Goal: Share content: Distribute website content to other platforms or users

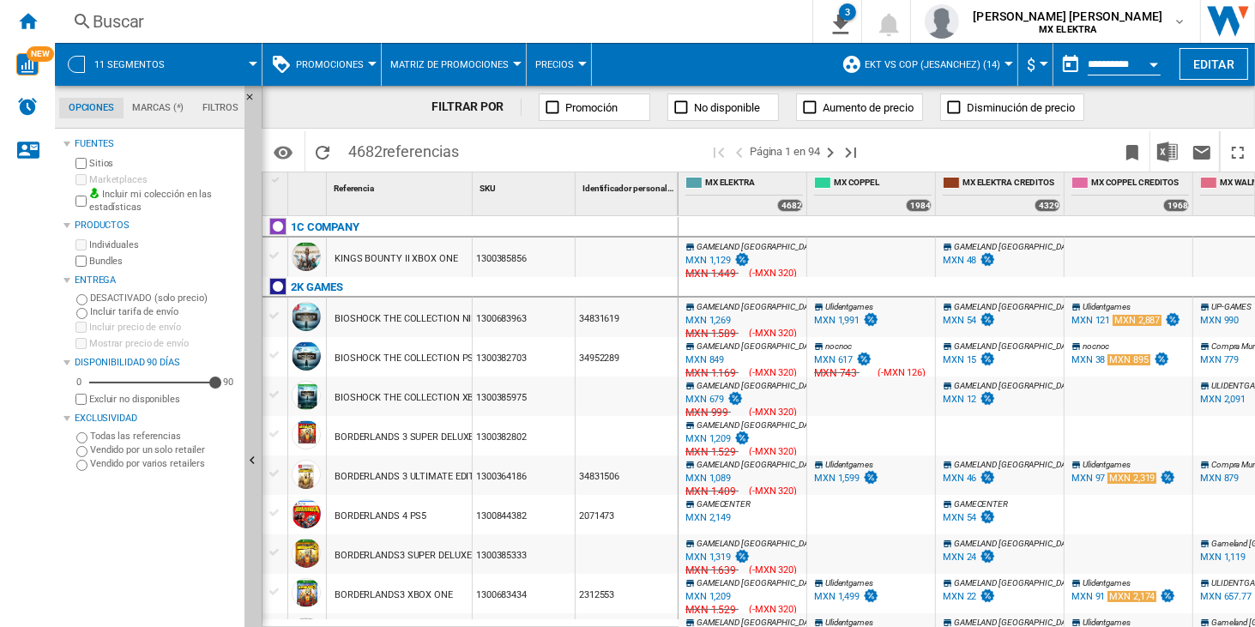
click at [569, 68] on span "Precios" at bounding box center [554, 64] width 39 height 11
click at [480, 67] on md-backdrop at bounding box center [627, 313] width 1255 height 627
click at [488, 57] on button "Matriz de promociones" at bounding box center [453, 64] width 127 height 43
click at [369, 68] on md-backdrop at bounding box center [627, 313] width 1255 height 627
click at [364, 64] on button "Promociones" at bounding box center [334, 64] width 76 height 43
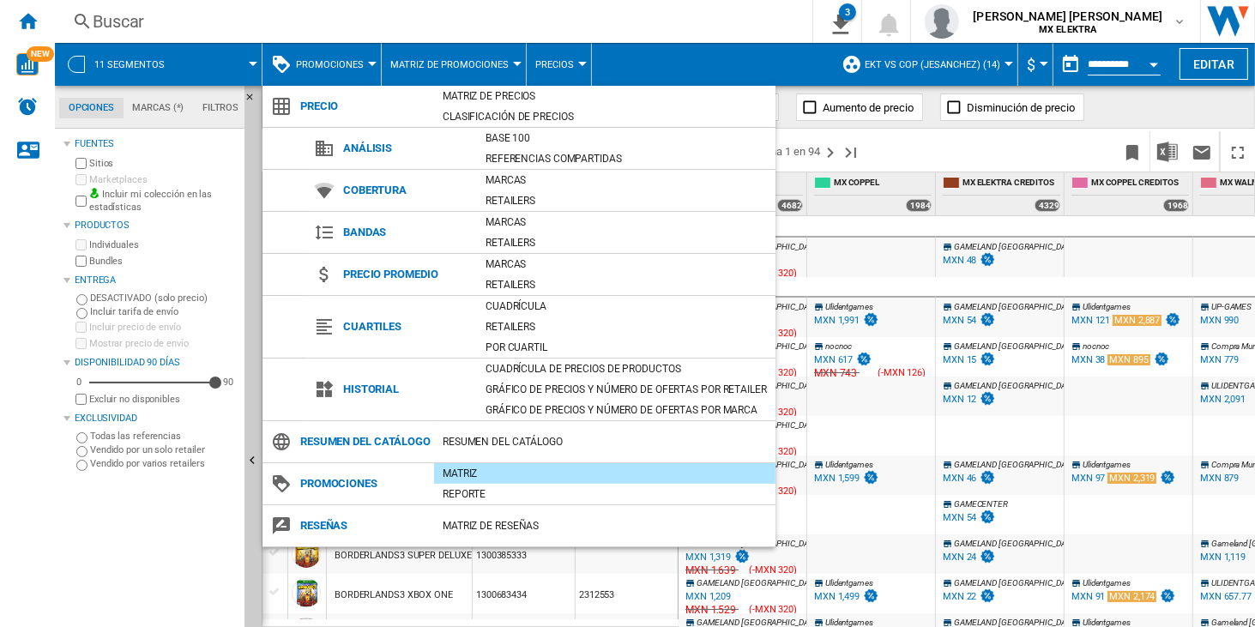
click at [822, 68] on md-backdrop at bounding box center [627, 313] width 1255 height 627
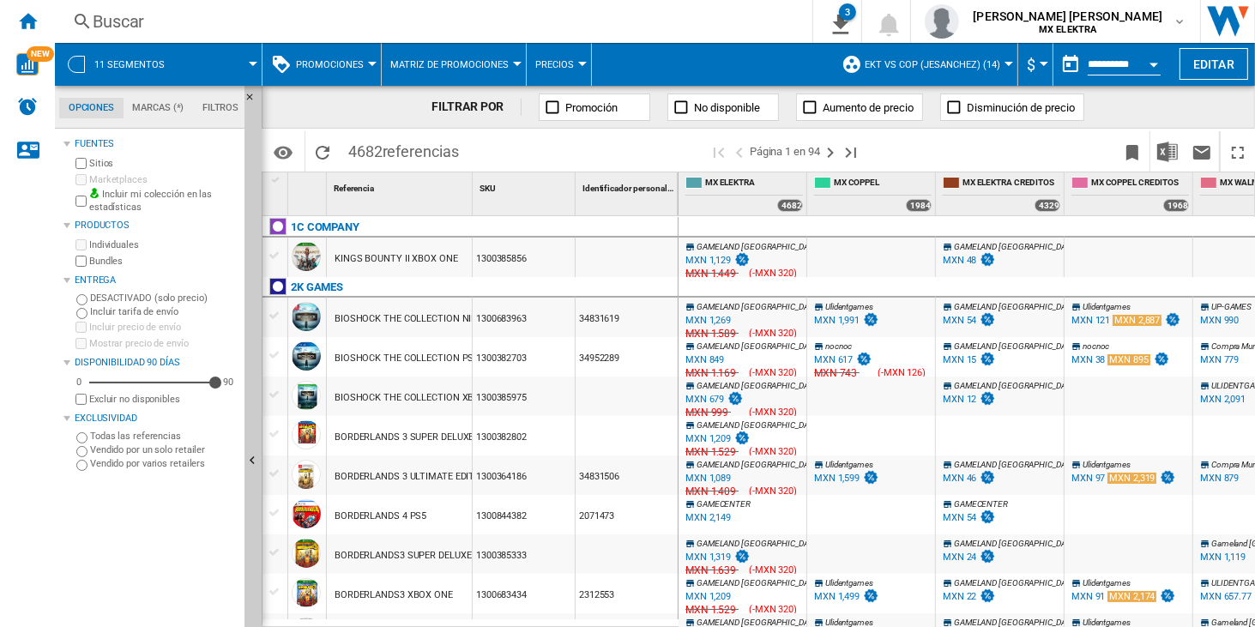
click at [377, 54] on md-menu "Promociones" at bounding box center [322, 64] width 119 height 43
click at [357, 63] on span "Promociones" at bounding box center [330, 64] width 68 height 11
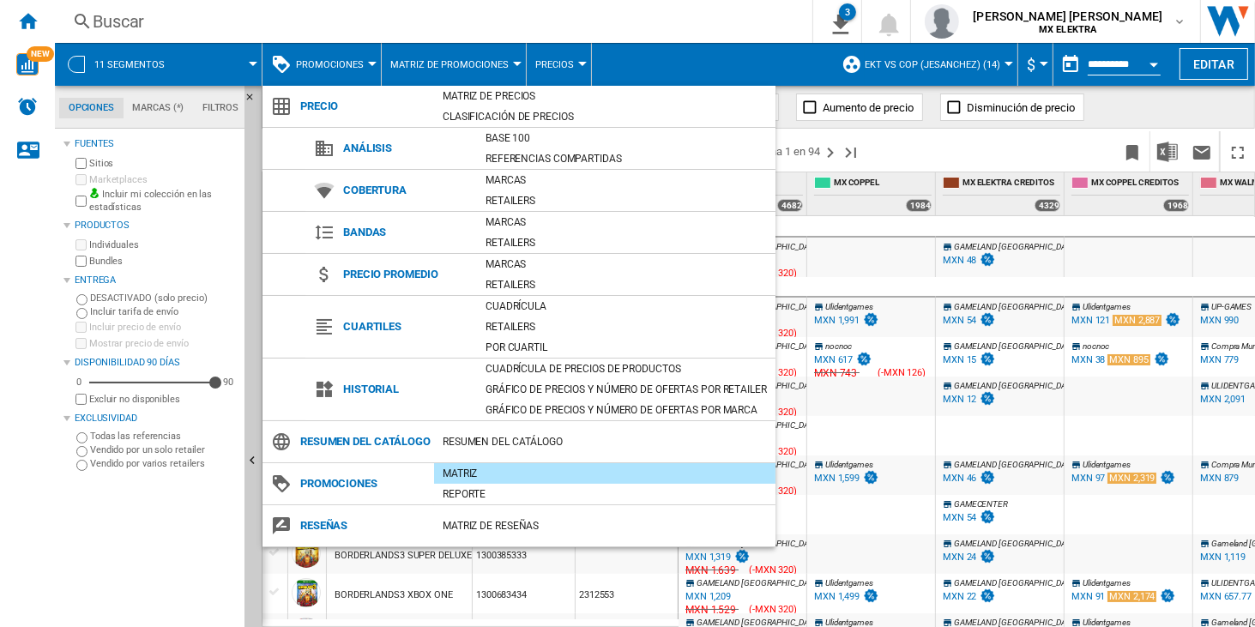
click at [961, 160] on md-backdrop at bounding box center [627, 313] width 1255 height 627
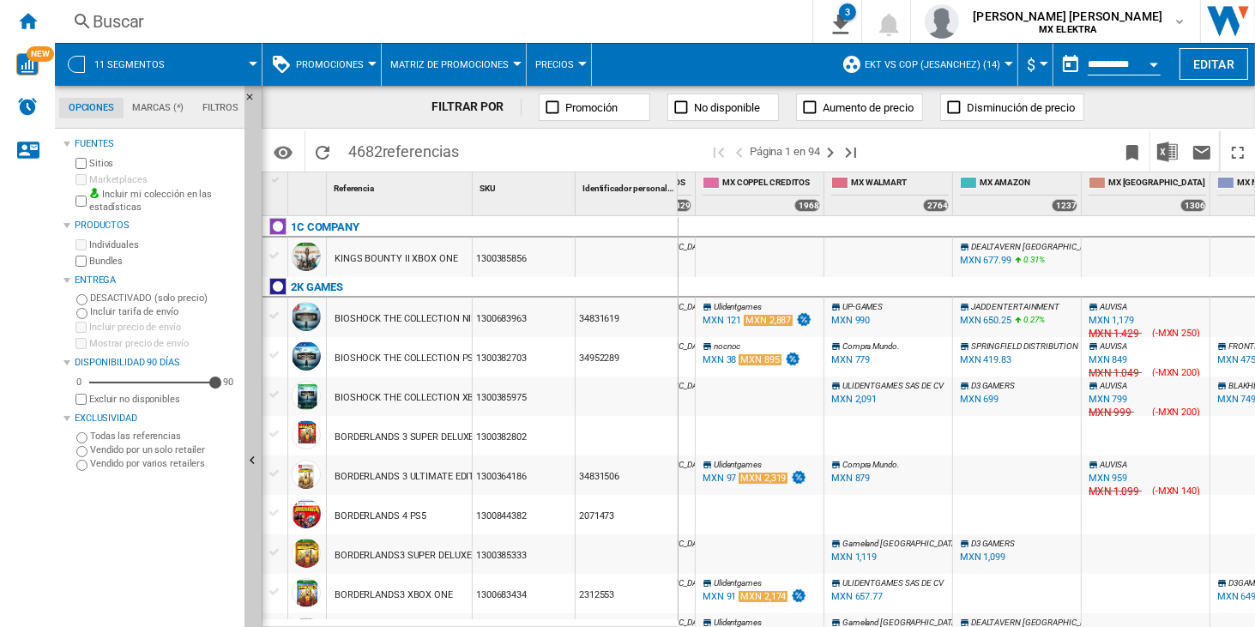
click at [842, 35] on div "Buscar [GEOGRAPHIC_DATA] 0 3 11 segmentos/Sin característica/Sin marca [Matriz …" at bounding box center [655, 21] width 1200 height 43
click at [1162, 156] on img "Descargar en Excel" at bounding box center [1167, 152] width 21 height 21
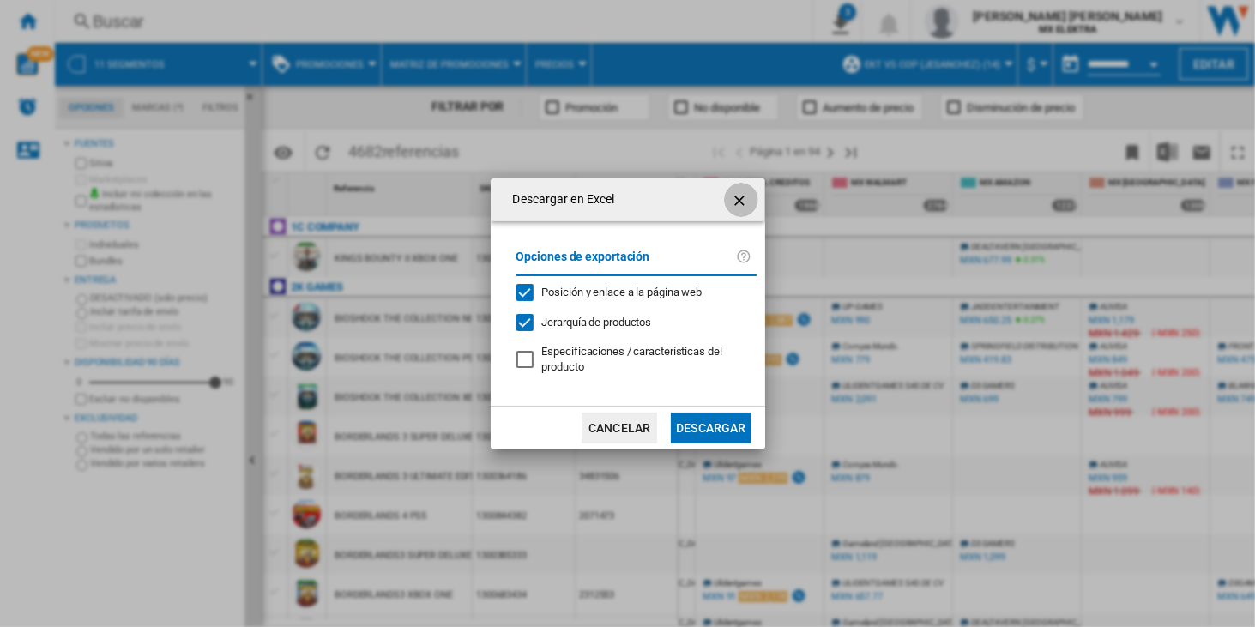
click at [736, 207] on ng-md-icon "getI18NText('BUTTONS.CLOSE_DIALOG')" at bounding box center [741, 200] width 21 height 21
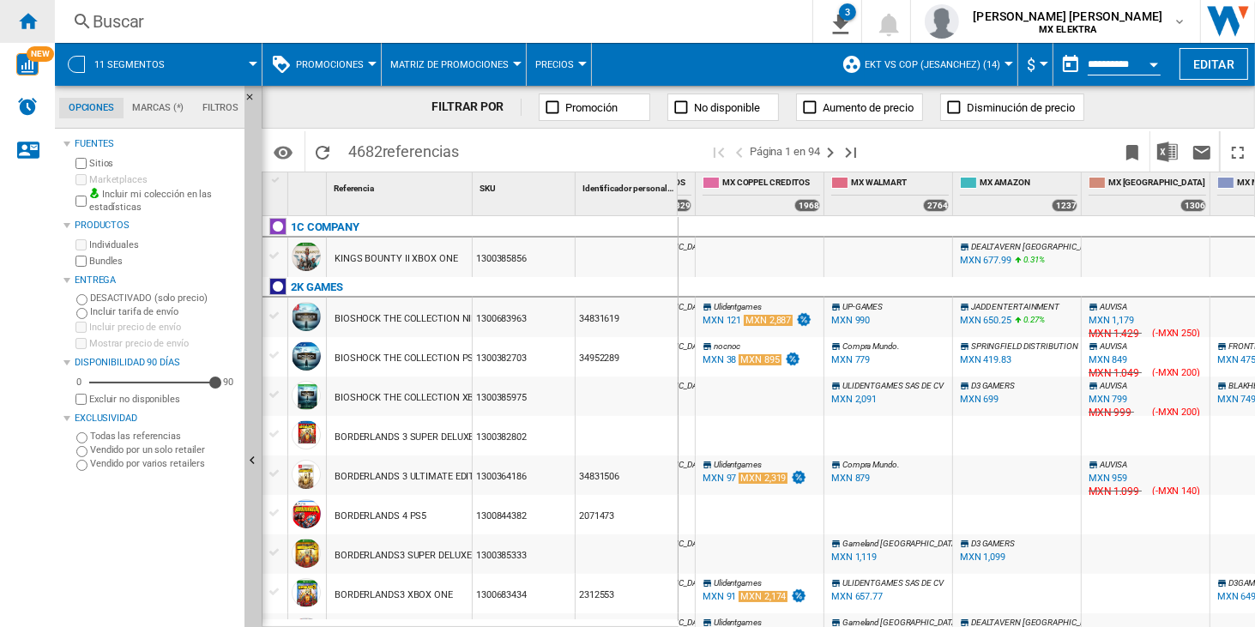
click at [40, 19] on div "Inicio" at bounding box center [27, 21] width 55 height 43
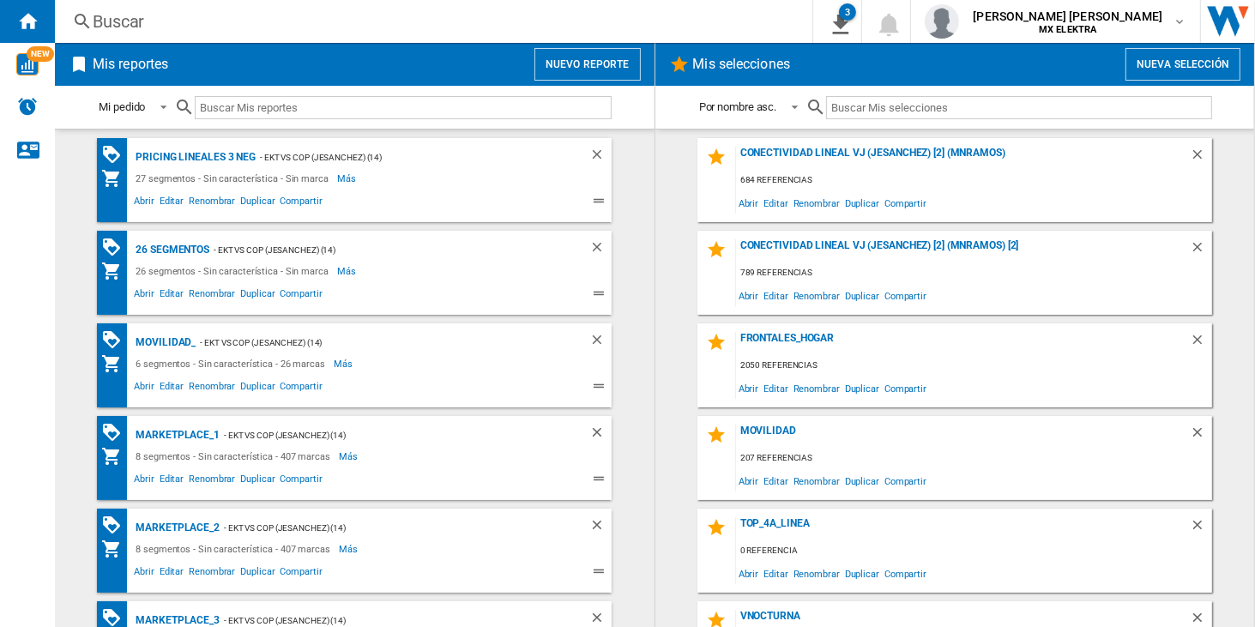
scroll to position [86, 0]
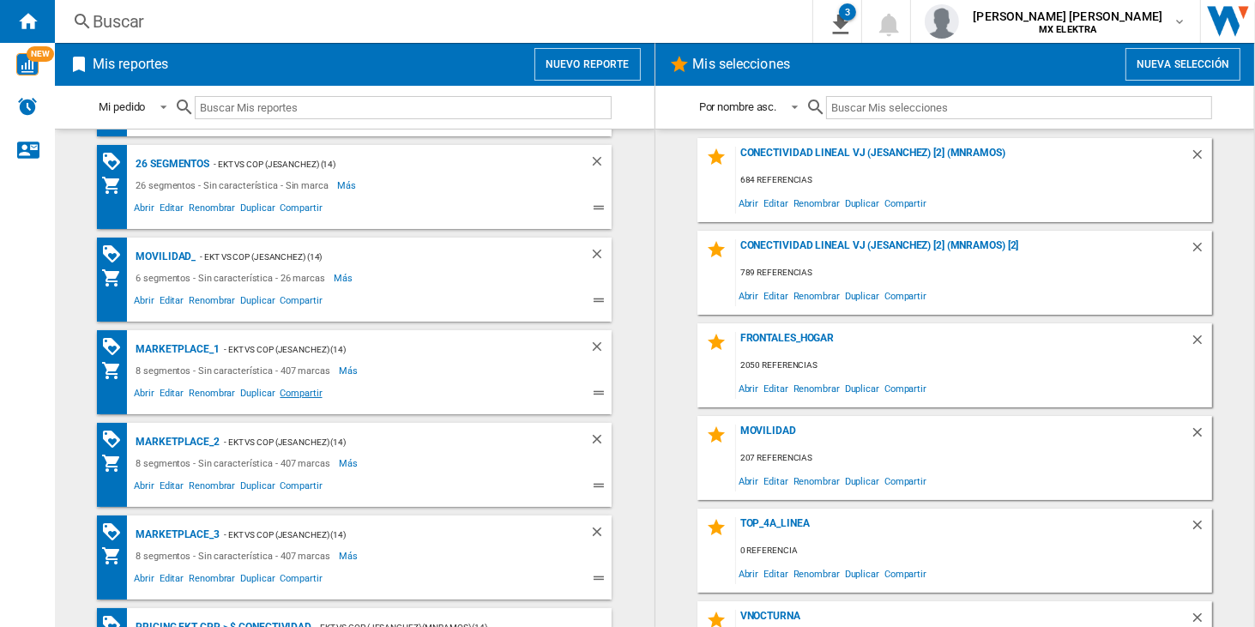
click at [283, 391] on span "Compartir" at bounding box center [300, 395] width 47 height 21
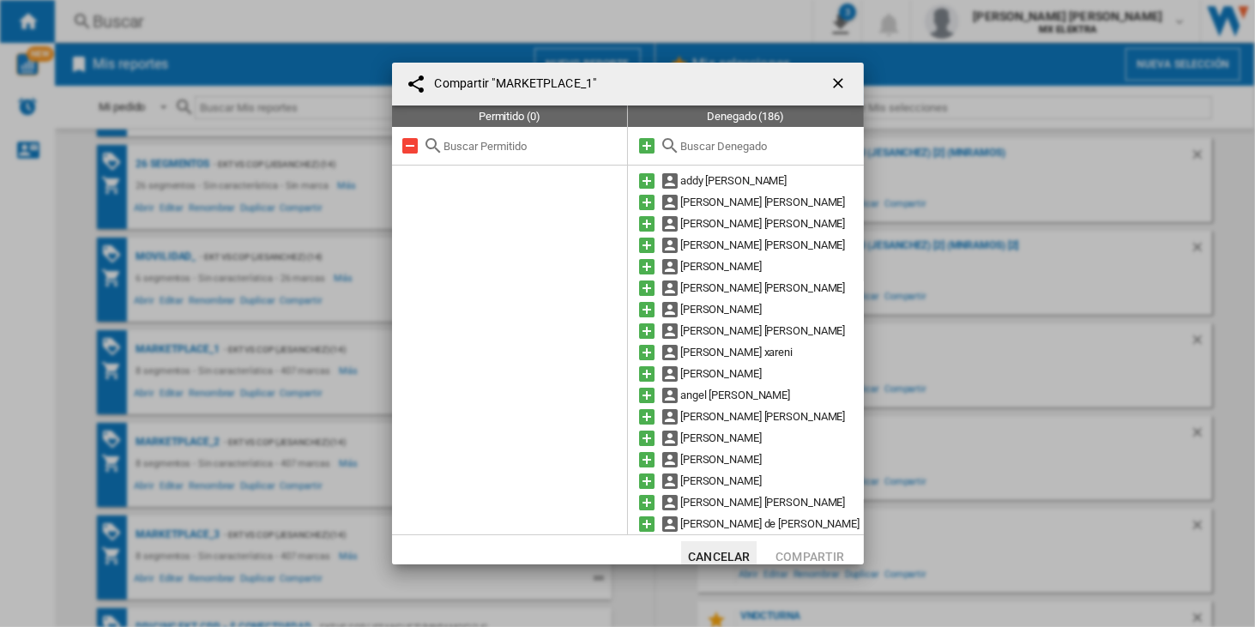
click at [714, 150] on input "text" at bounding box center [767, 146] width 175 height 13
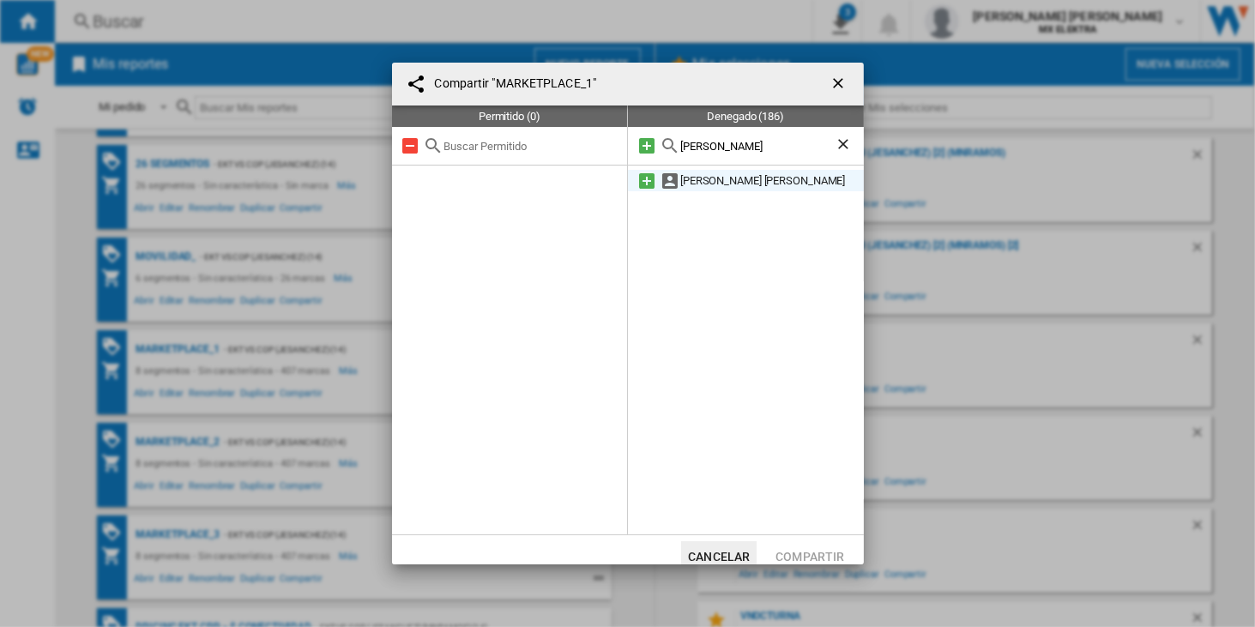
type input "[PERSON_NAME]"
click at [645, 185] on md-icon at bounding box center [647, 181] width 21 height 21
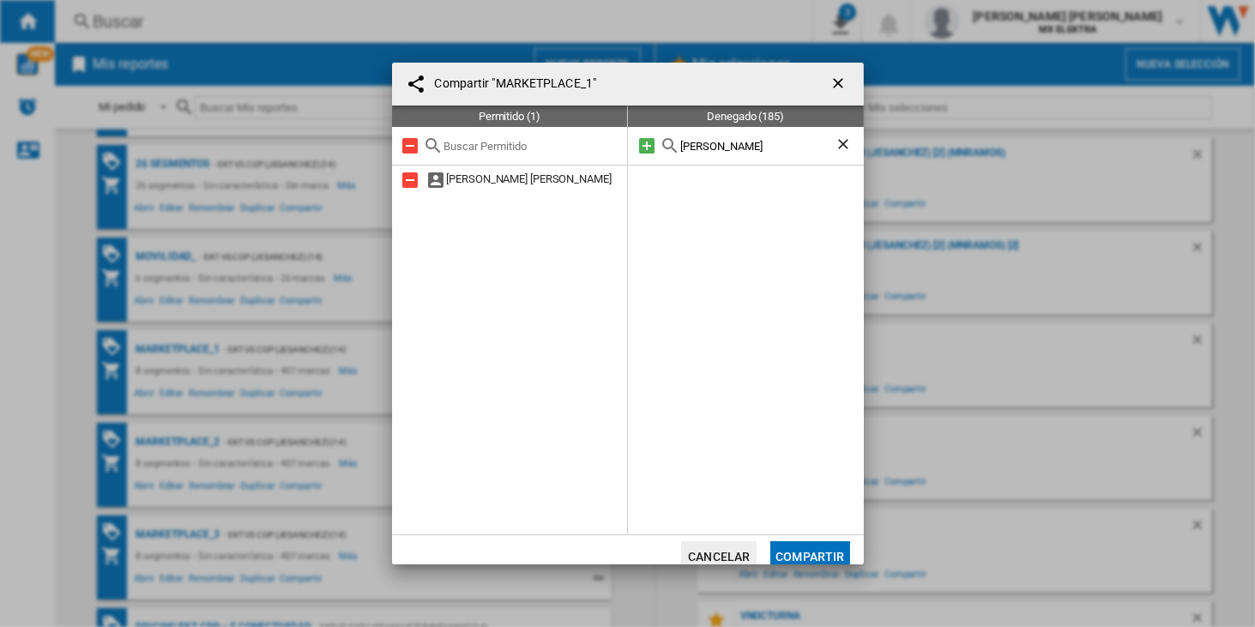
click at [800, 553] on button "Compartir" at bounding box center [809, 556] width 79 height 31
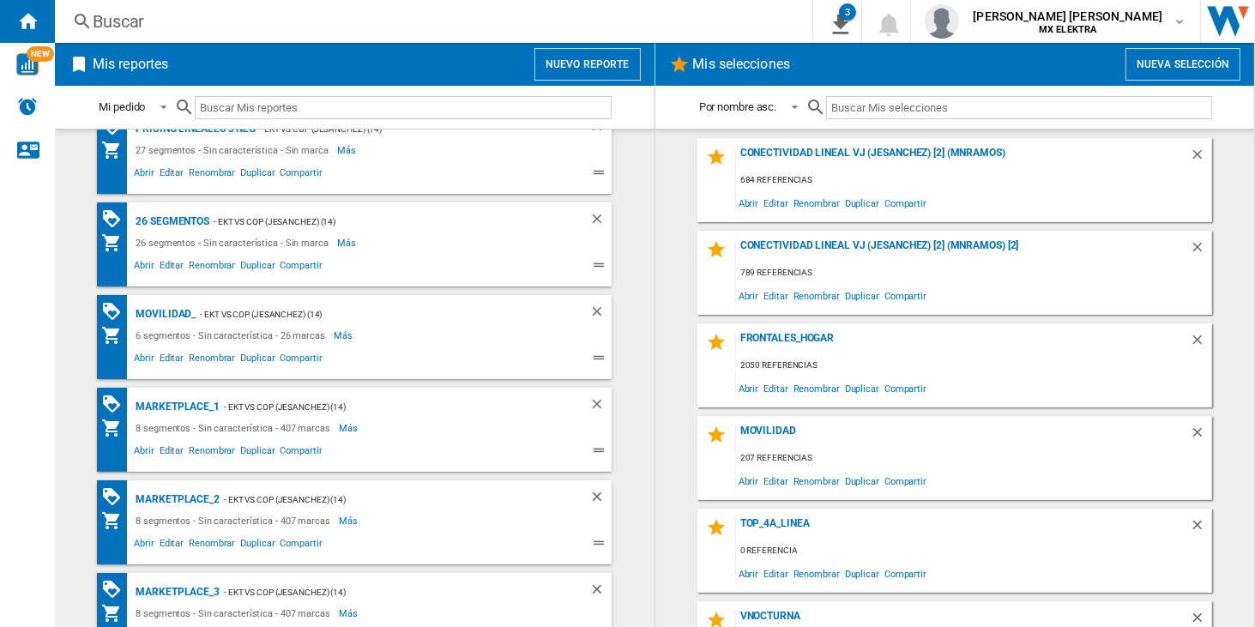
scroll to position [0, 0]
